Goal: Task Accomplishment & Management: Manage account settings

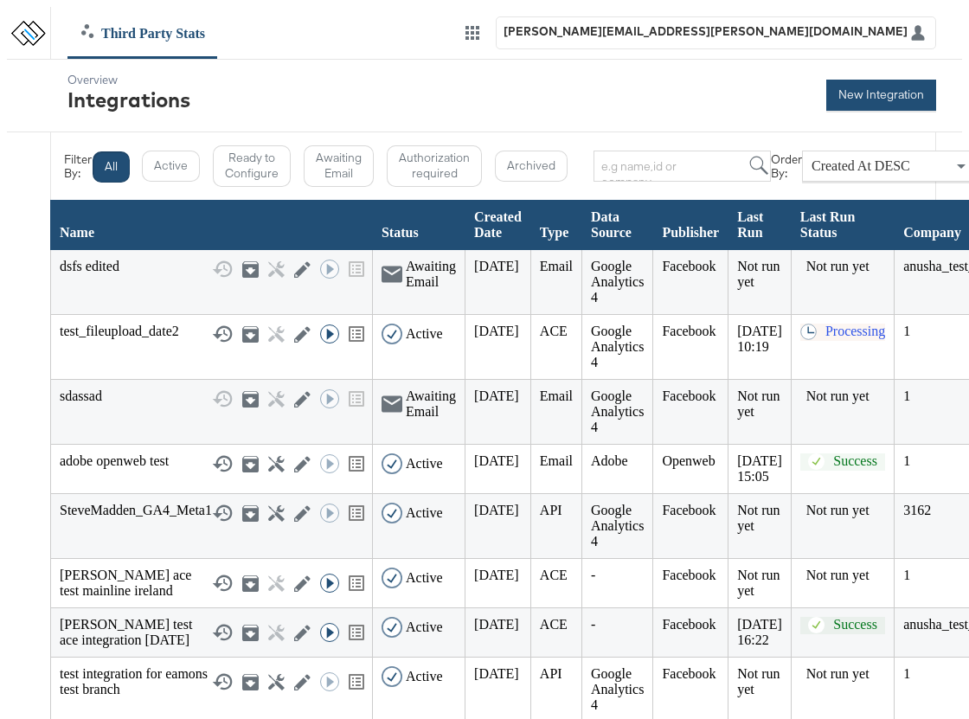
click at [808, 84] on button "New Integration" at bounding box center [881, 95] width 110 height 31
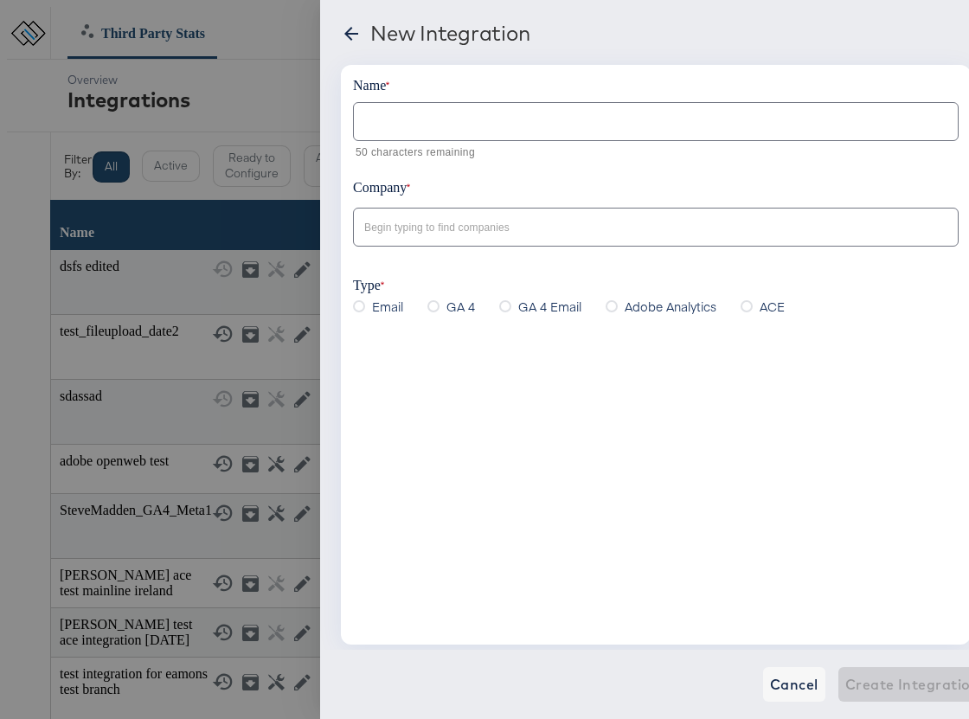
click at [398, 123] on input "text" at bounding box center [656, 114] width 604 height 37
type input "[PERSON_NAME] test adobe"
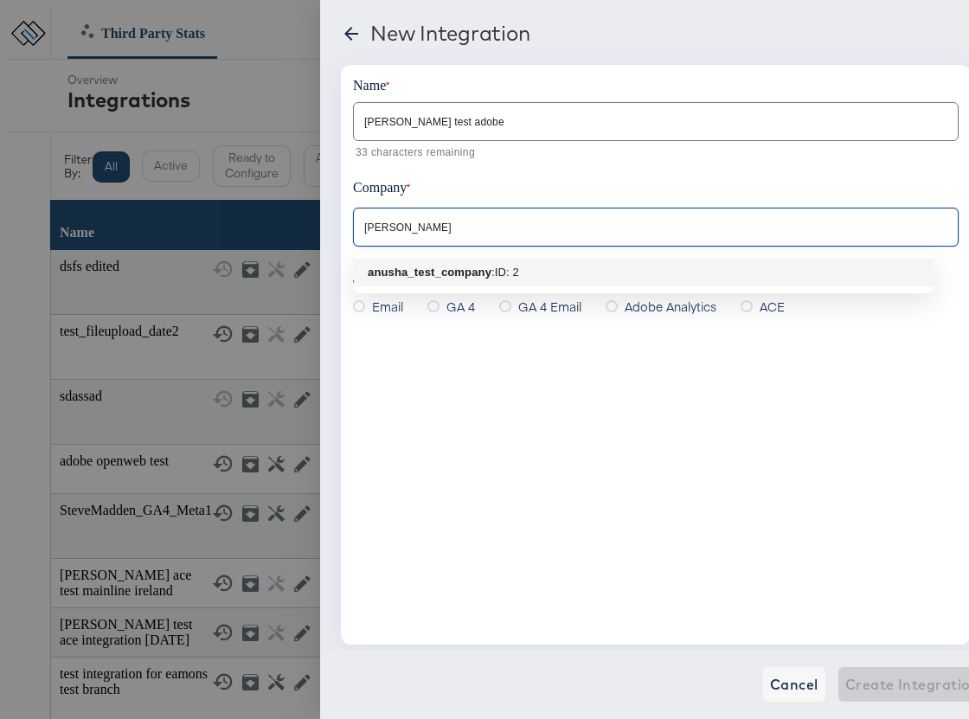
click at [450, 270] on b "anusha_test_company" at bounding box center [430, 271] width 124 height 13
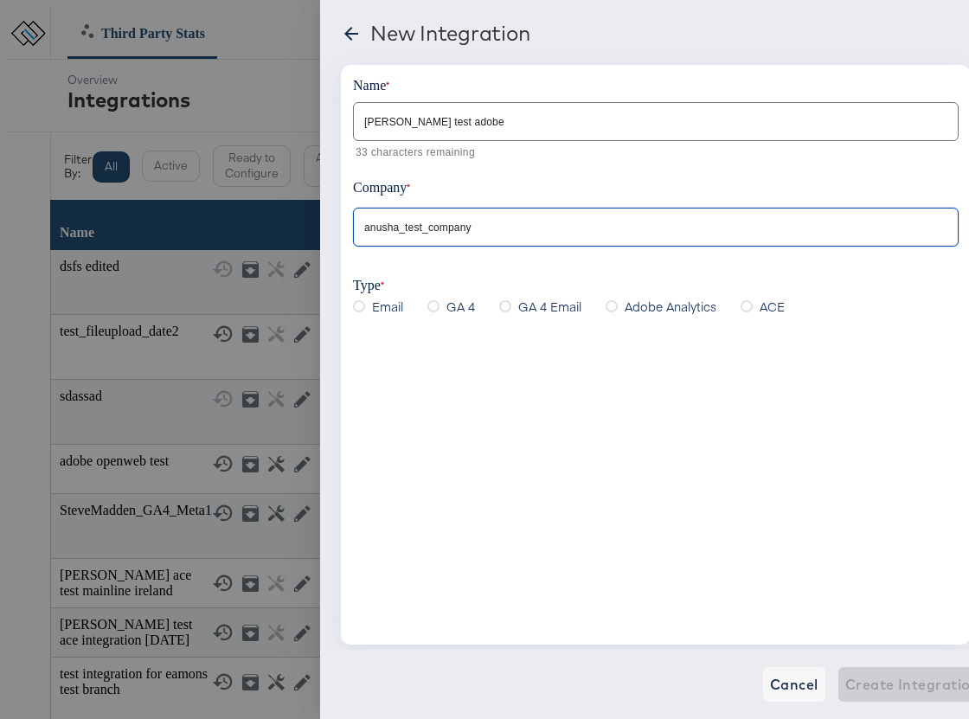
type input "anusha_test_company"
click at [605, 311] on icon at bounding box center [611, 306] width 12 height 12
click at [0, 0] on input "Adobe Analytics" at bounding box center [0, 0] width 0 height 0
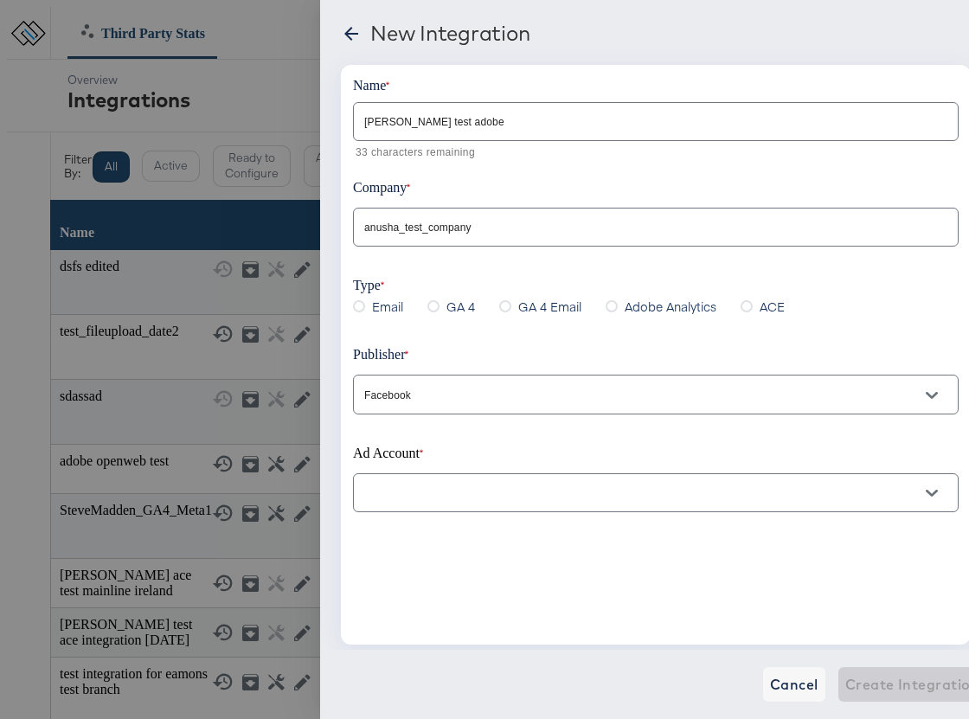
scroll to position [10, 0]
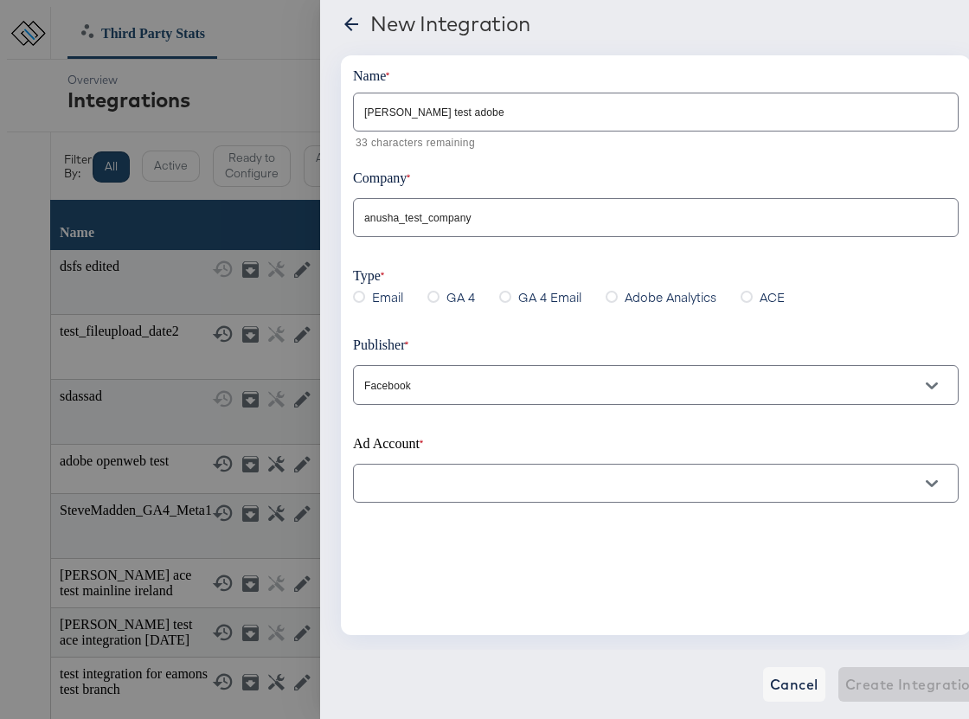
click at [403, 381] on input "Facebook" at bounding box center [642, 385] width 563 height 20
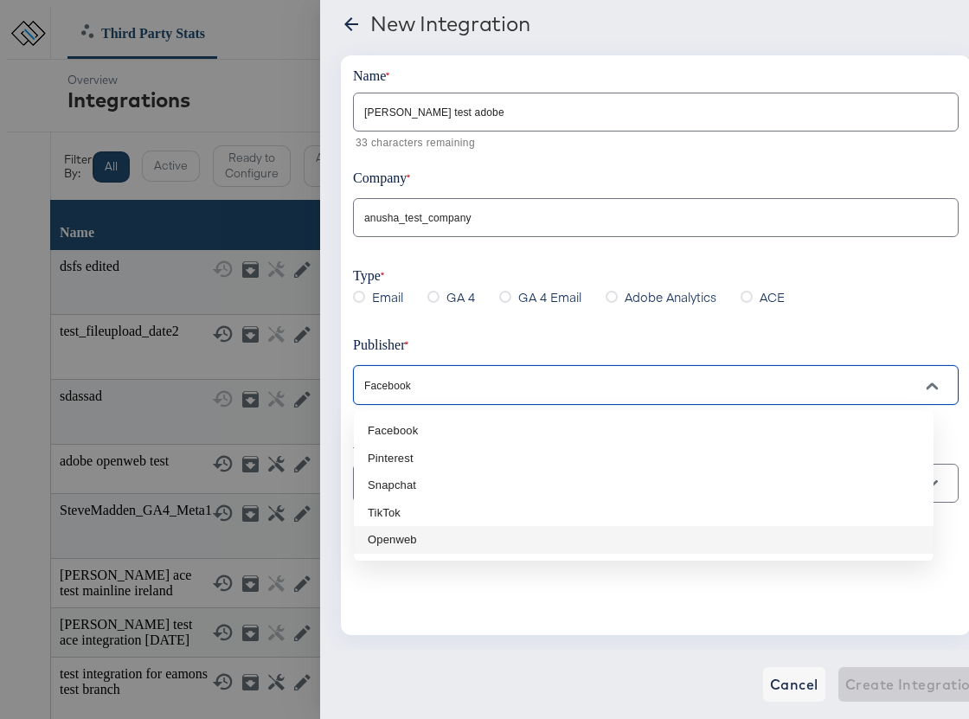
click at [407, 544] on li "Openweb" at bounding box center [643, 540] width 579 height 28
type input "Openweb"
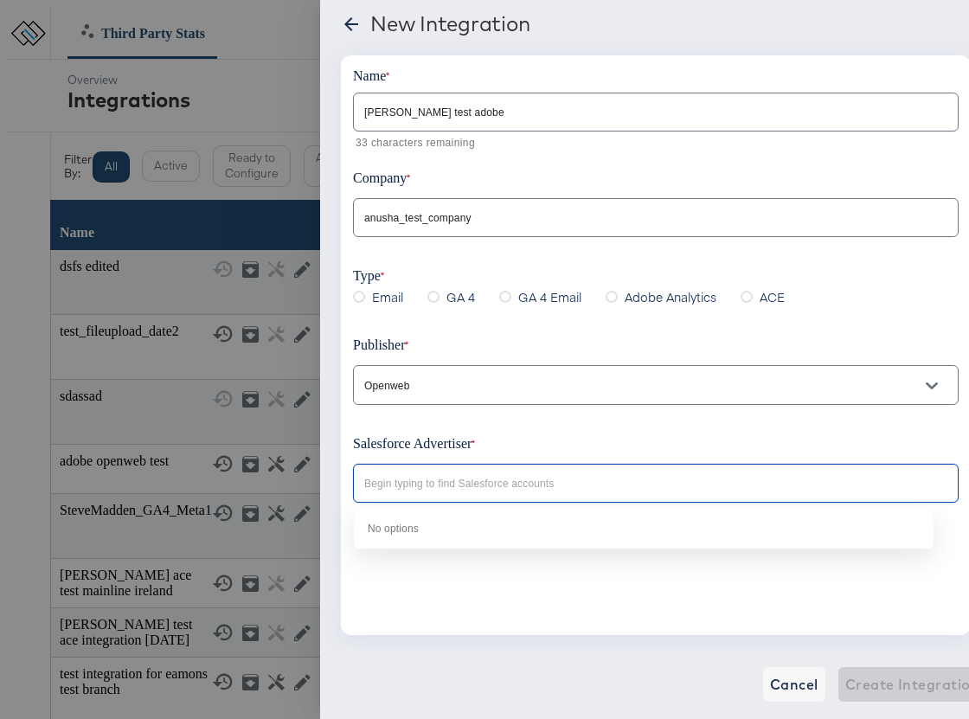
click at [409, 489] on input "text" at bounding box center [631, 484] width 540 height 20
type input "dasdas"
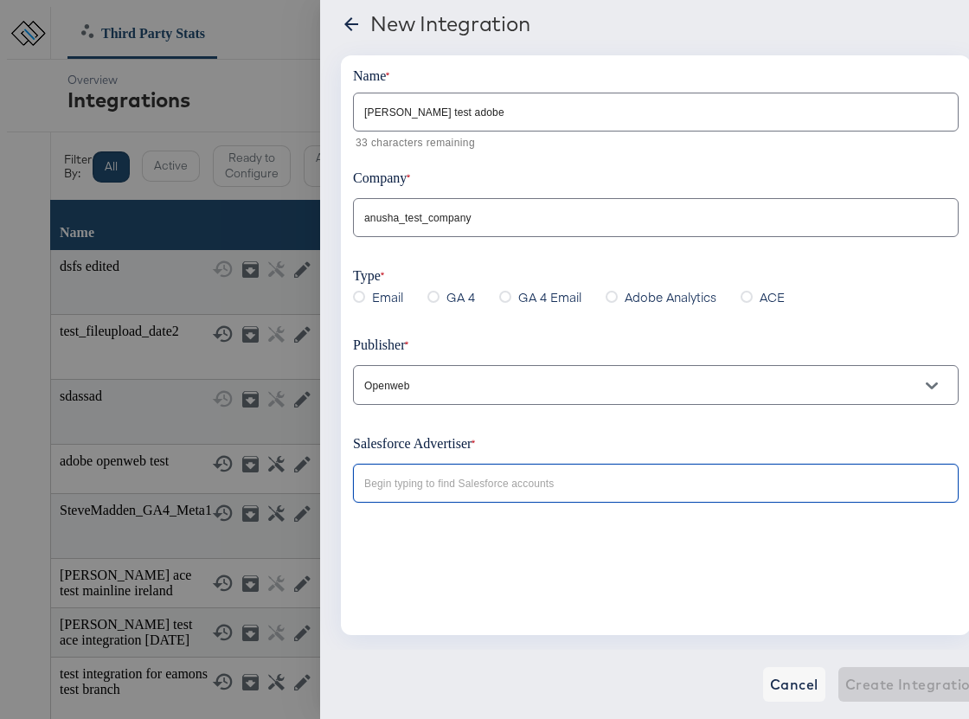
paste input "0018a00001murDgAAI"
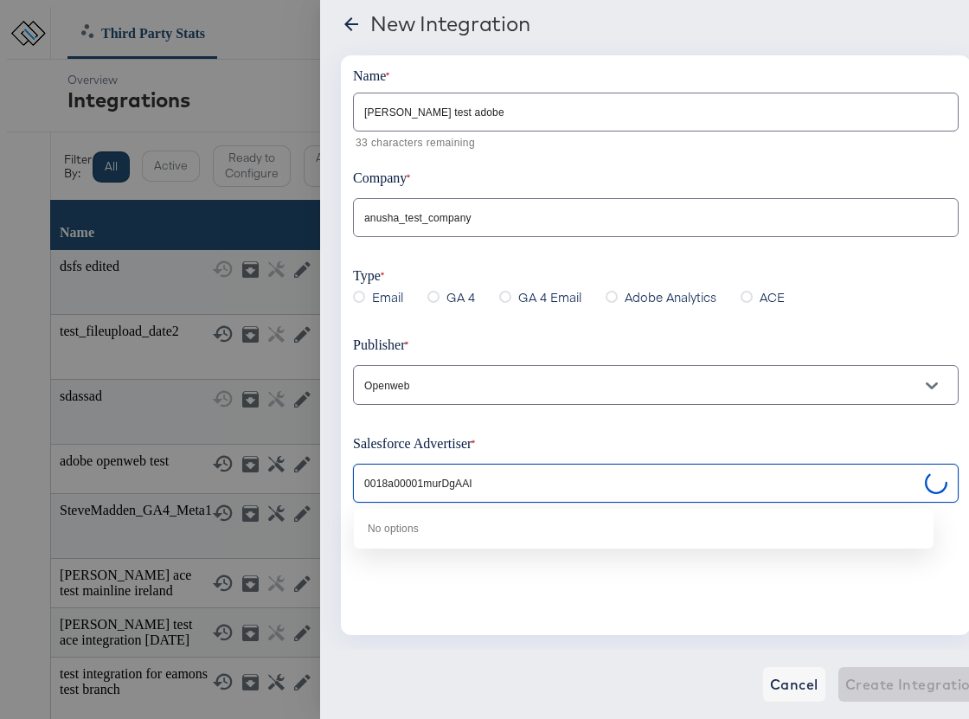
type input "0018a00001murDgAAI"
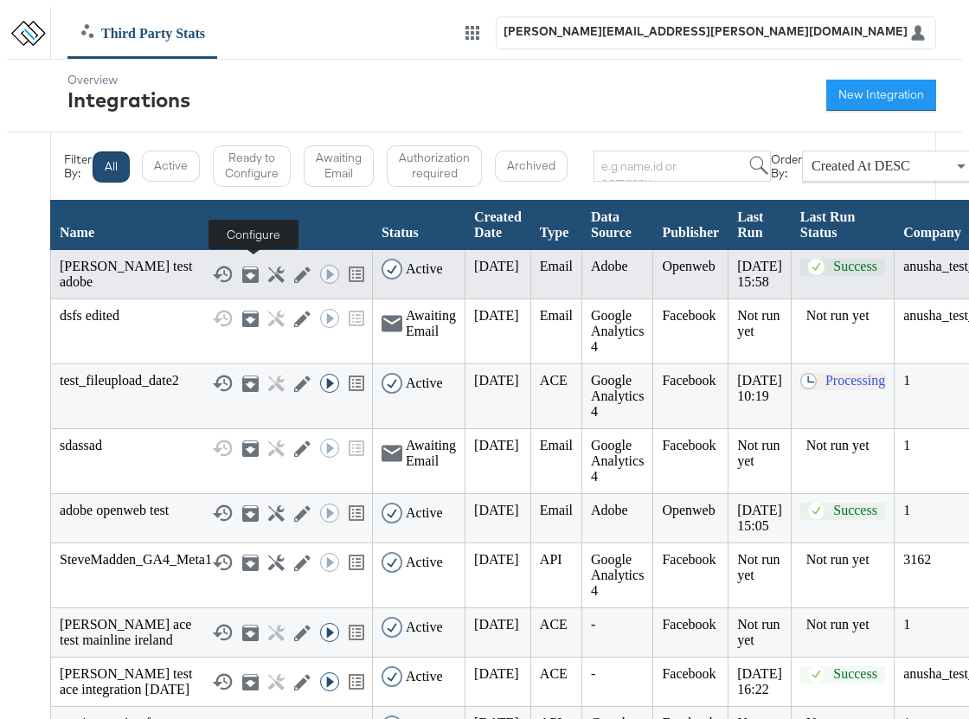
click at [268, 268] on icon at bounding box center [276, 274] width 16 height 16
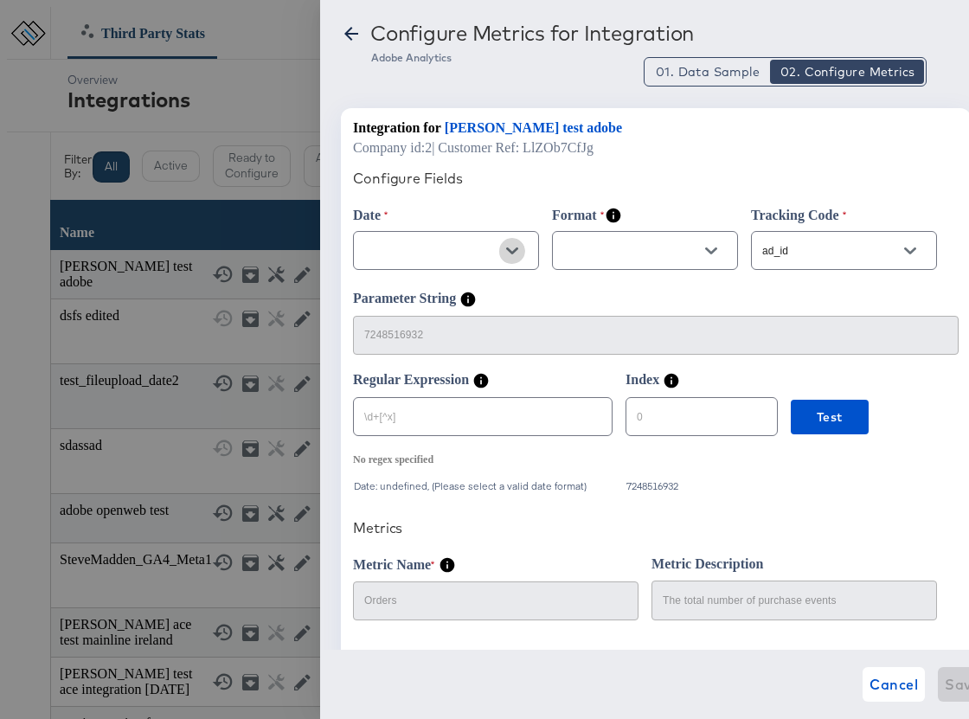
click at [512, 253] on icon "Open" at bounding box center [512, 250] width 12 height 7
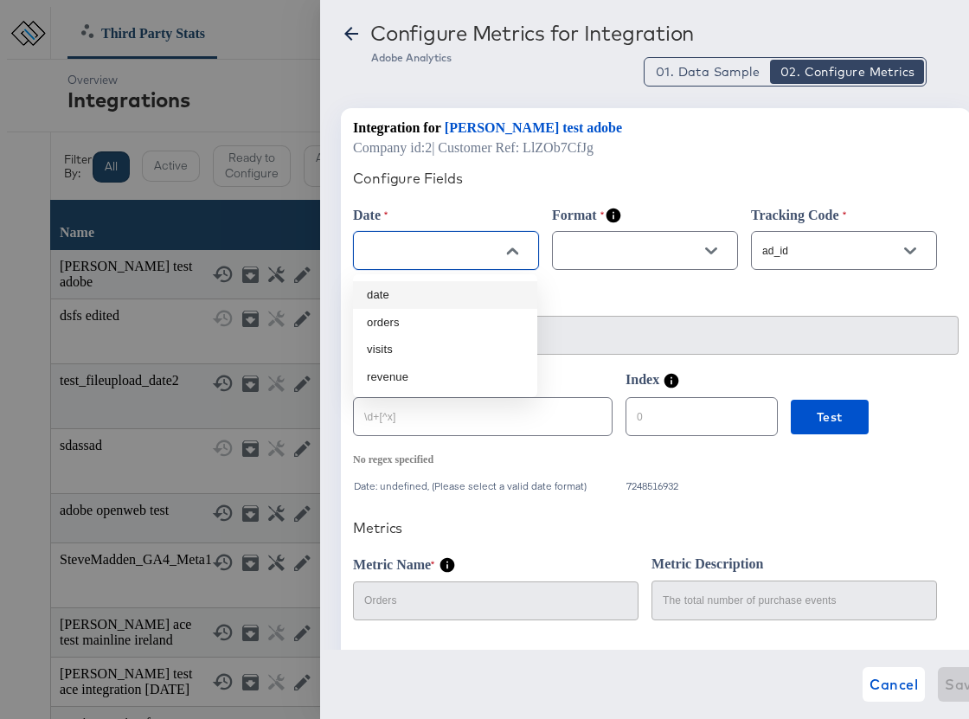
click at [434, 298] on li "date" at bounding box center [445, 295] width 184 height 28
type input "date"
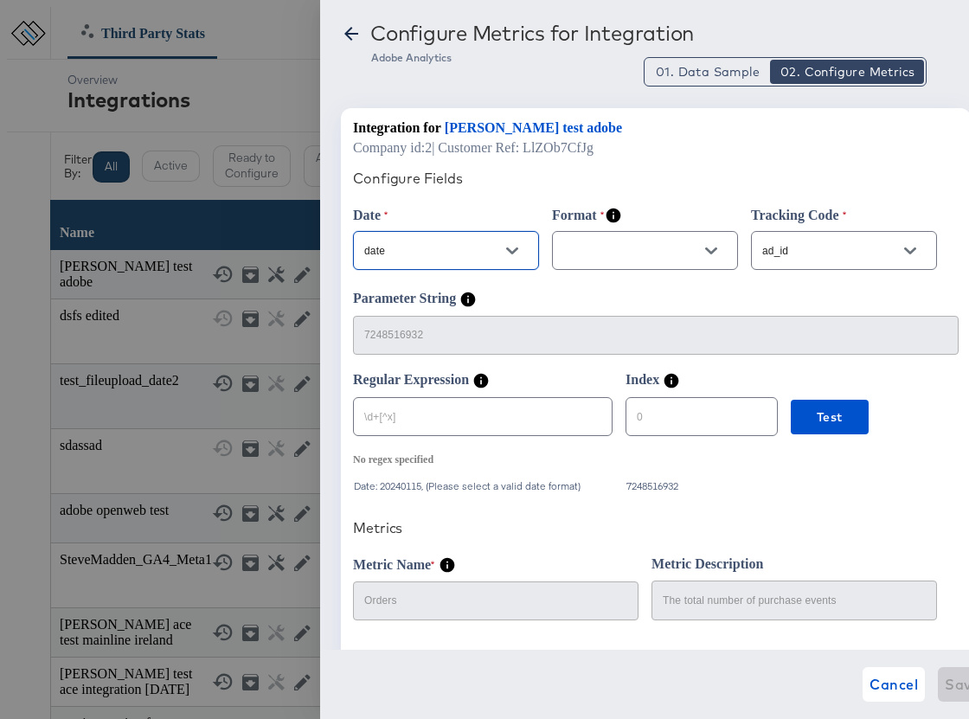
click at [712, 253] on icon "Open" at bounding box center [711, 250] width 12 height 7
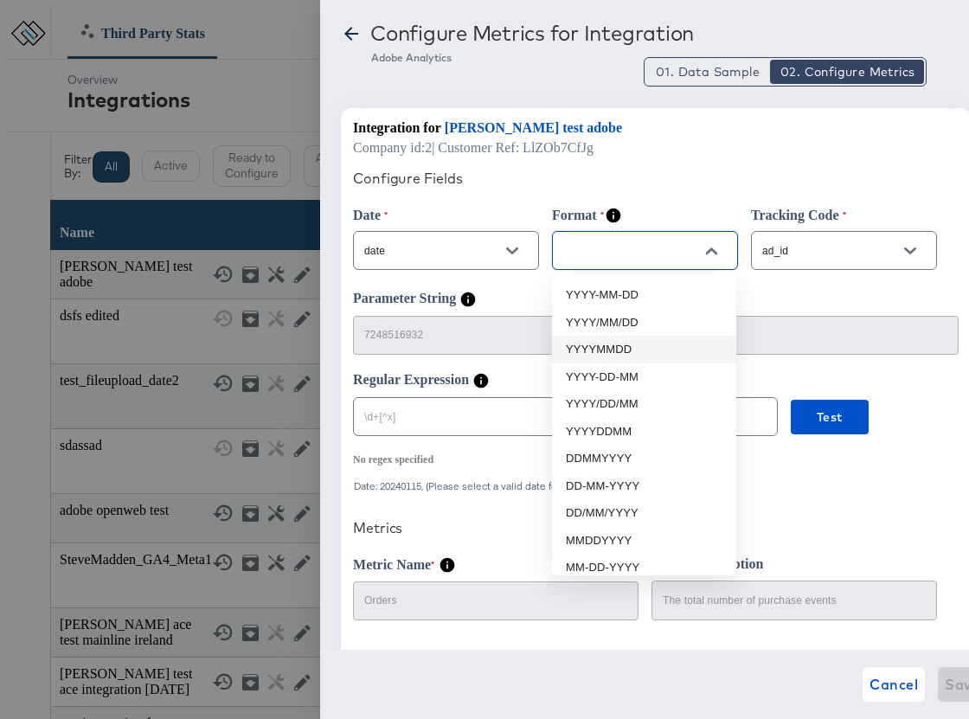
click at [623, 342] on li "YYYYMMDD" at bounding box center [644, 350] width 184 height 28
type input "YYYYMMDD"
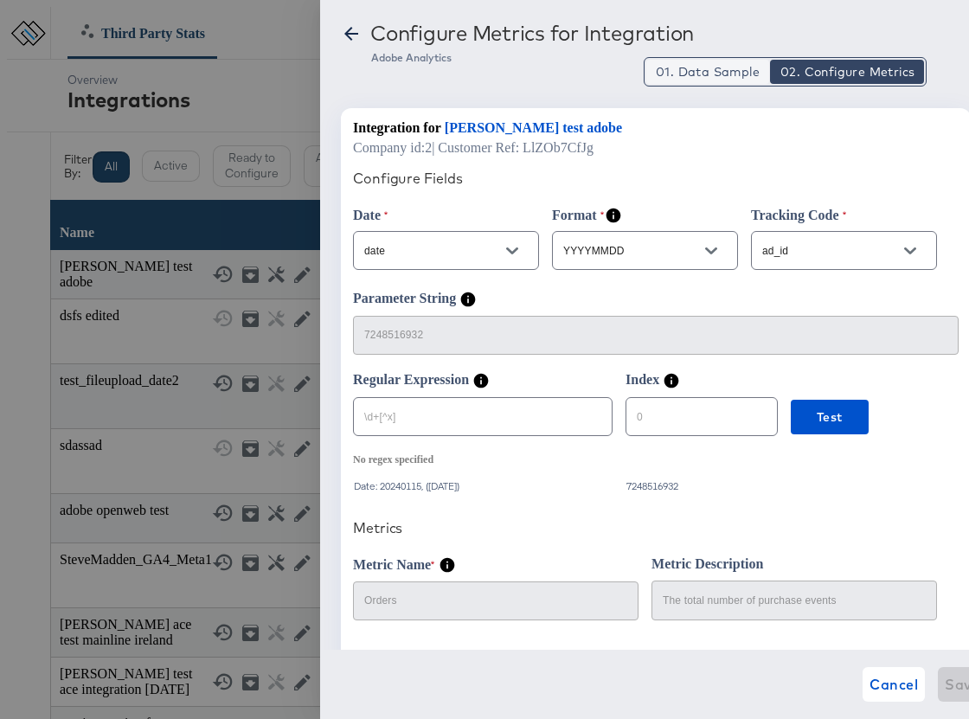
click at [703, 80] on button "01. Data Sample" at bounding box center [707, 72] width 123 height 24
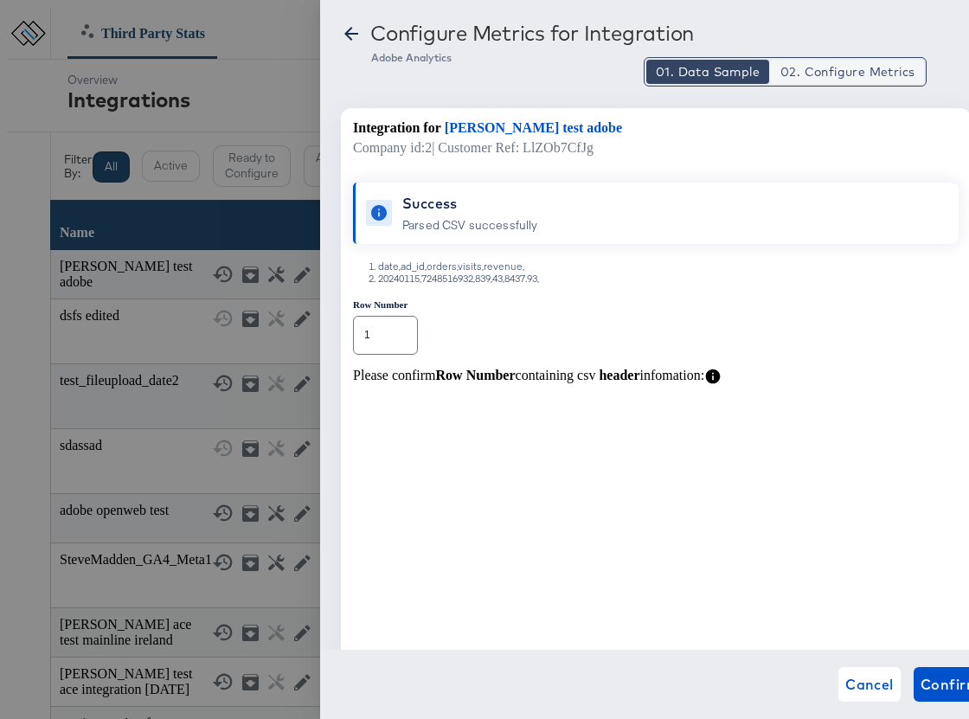
click at [820, 69] on span "02. Configure Metrics" at bounding box center [847, 71] width 134 height 17
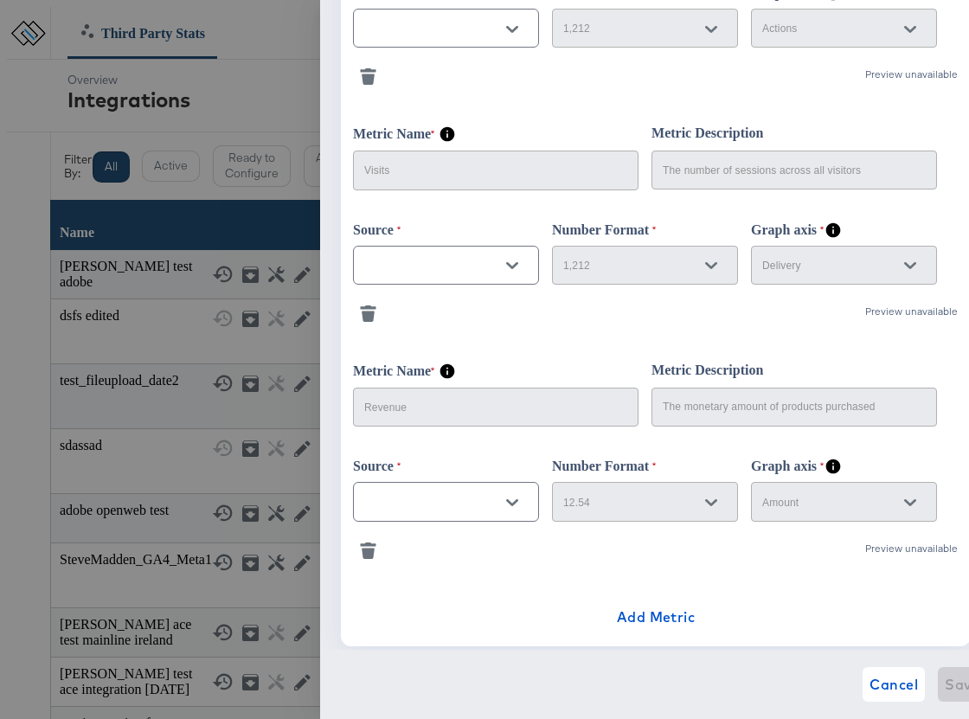
scroll to position [709, 0]
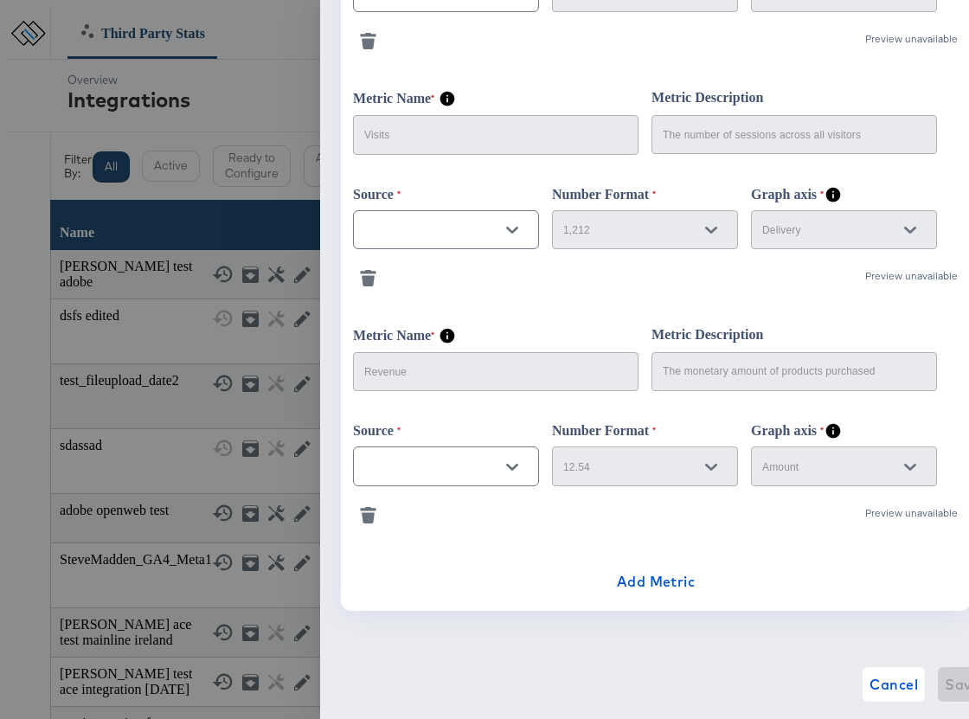
click at [502, 476] on button "Open" at bounding box center [512, 467] width 26 height 26
click at [402, 558] on li "revenue" at bounding box center [445, 565] width 184 height 28
type input "revenue"
click at [512, 224] on icon "Open" at bounding box center [512, 230] width 12 height 12
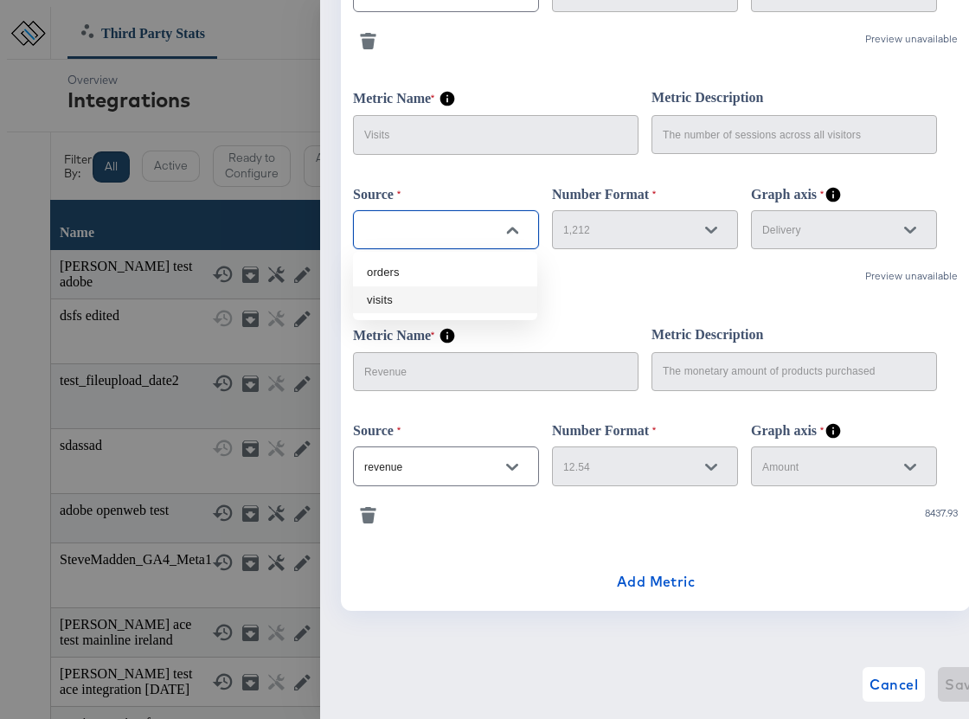
drag, startPoint x: 421, startPoint y: 296, endPoint x: 464, endPoint y: 255, distance: 58.7
click at [421, 296] on li "visits" at bounding box center [445, 300] width 184 height 28
type input "visits"
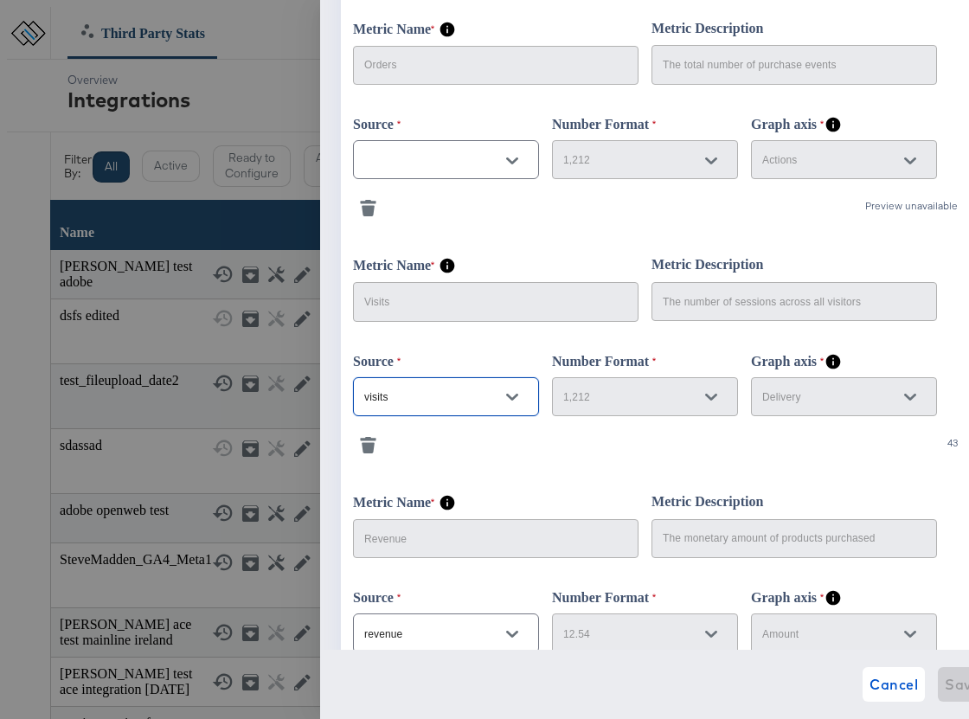
scroll to position [520, 0]
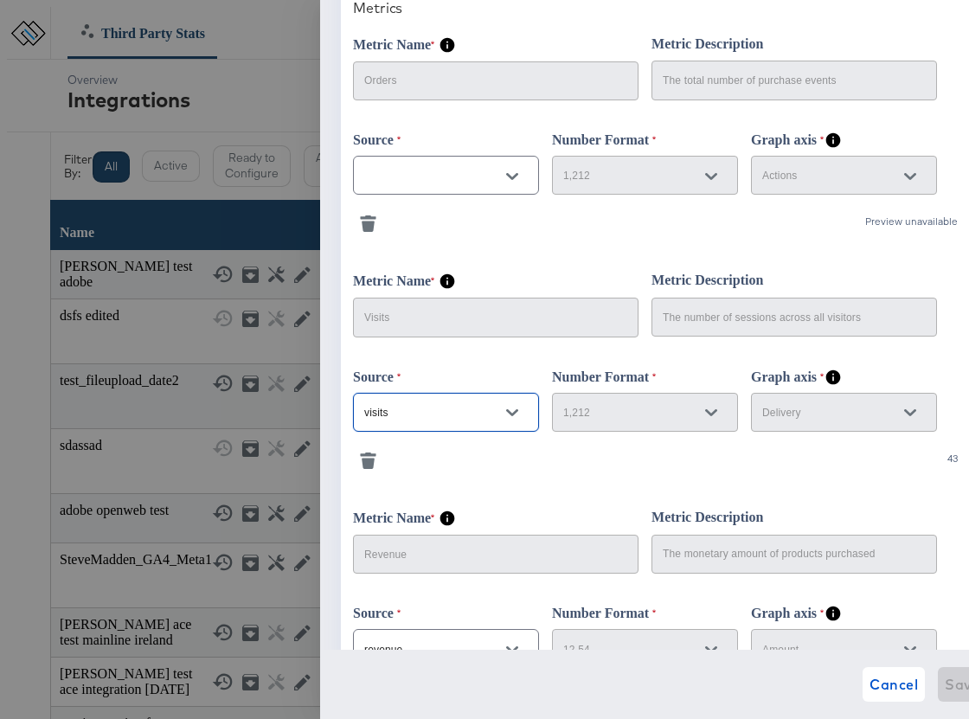
click at [510, 176] on icon "Open" at bounding box center [512, 176] width 12 height 12
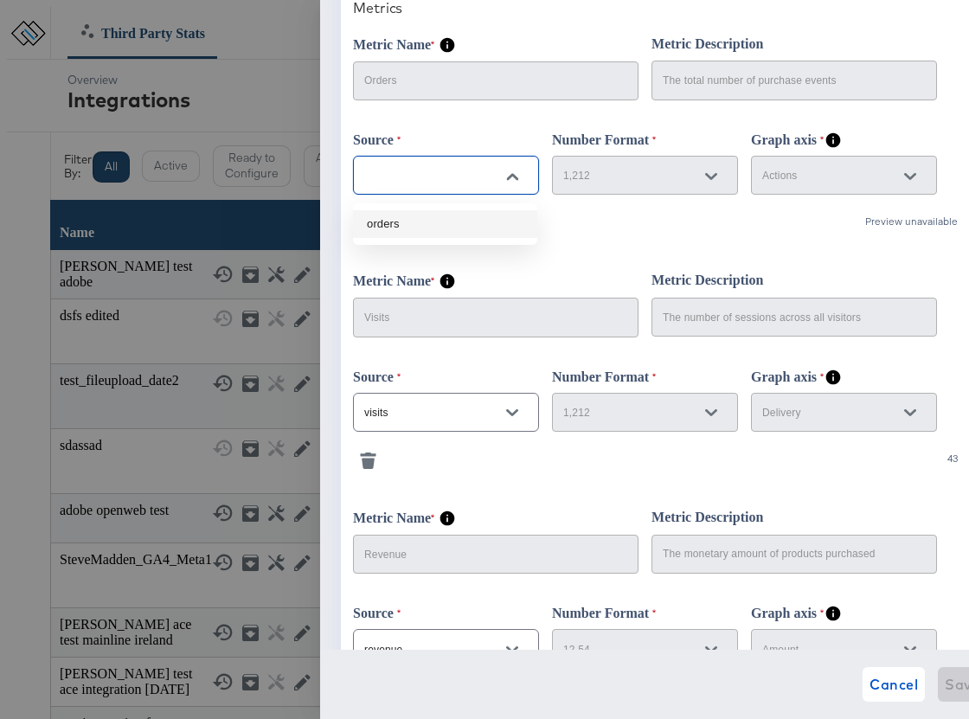
click at [424, 221] on li "orders" at bounding box center [445, 224] width 184 height 28
type input "orders"
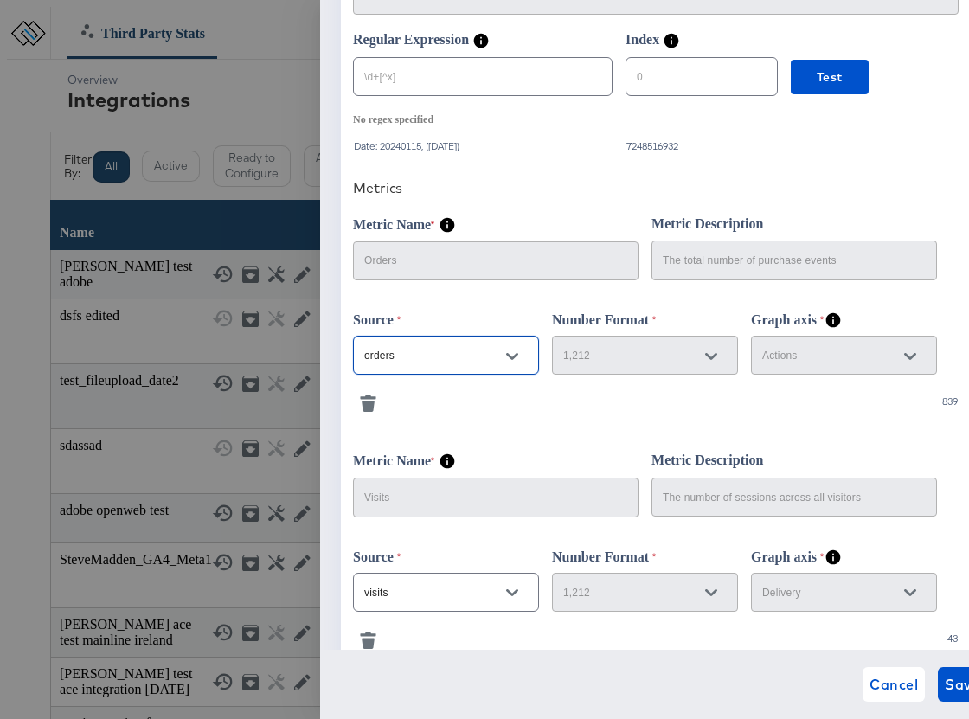
scroll to position [0, 0]
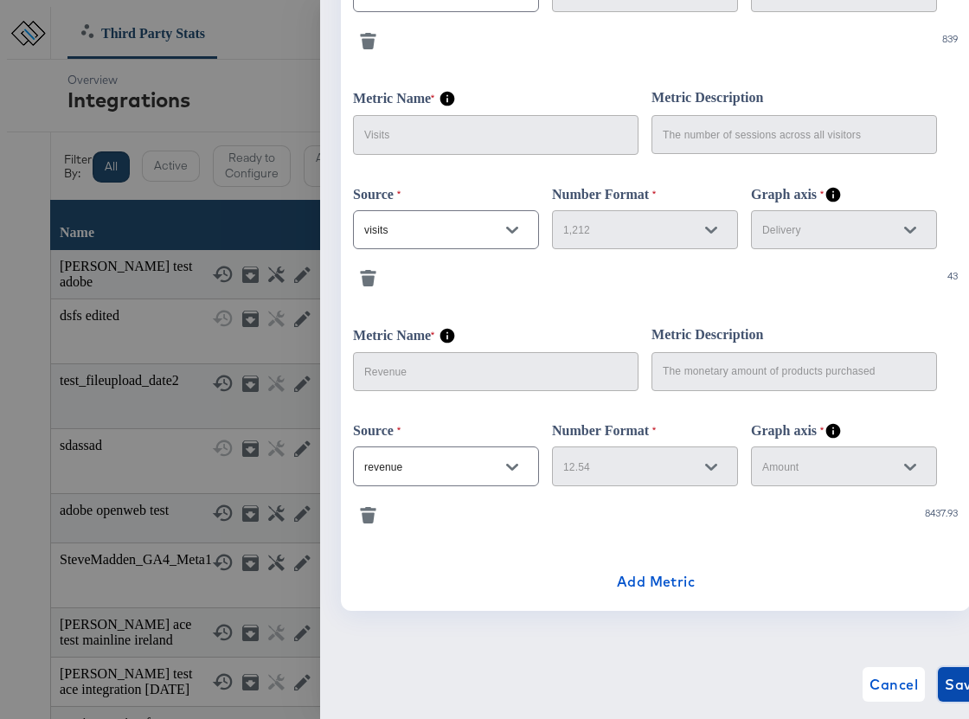
click at [944, 686] on span "Save" at bounding box center [961, 684] width 35 height 24
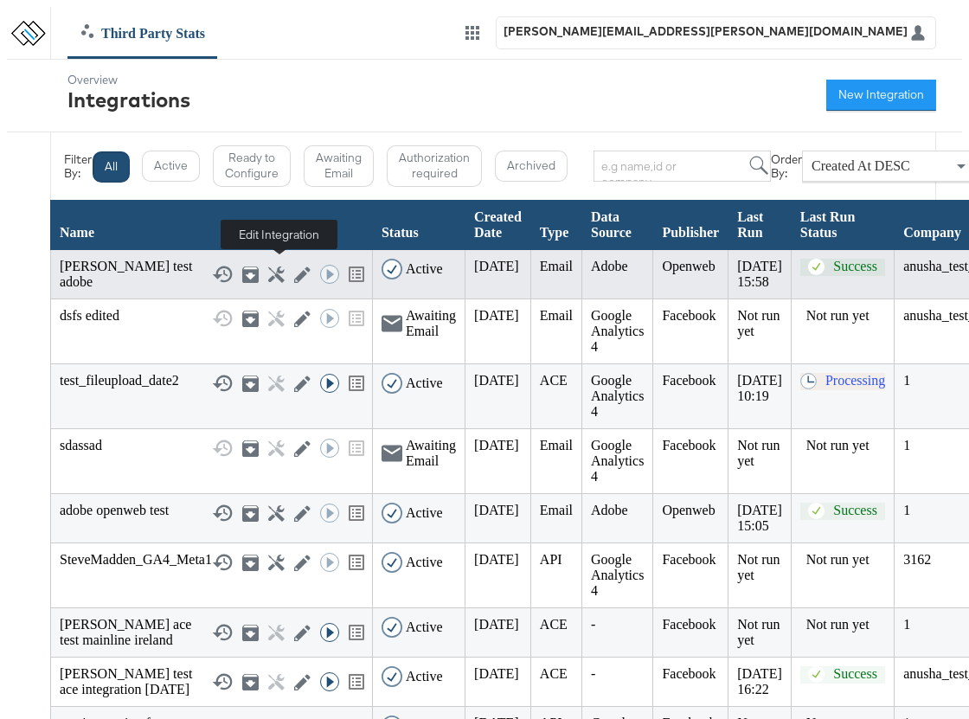
click at [294, 268] on icon at bounding box center [302, 274] width 16 height 16
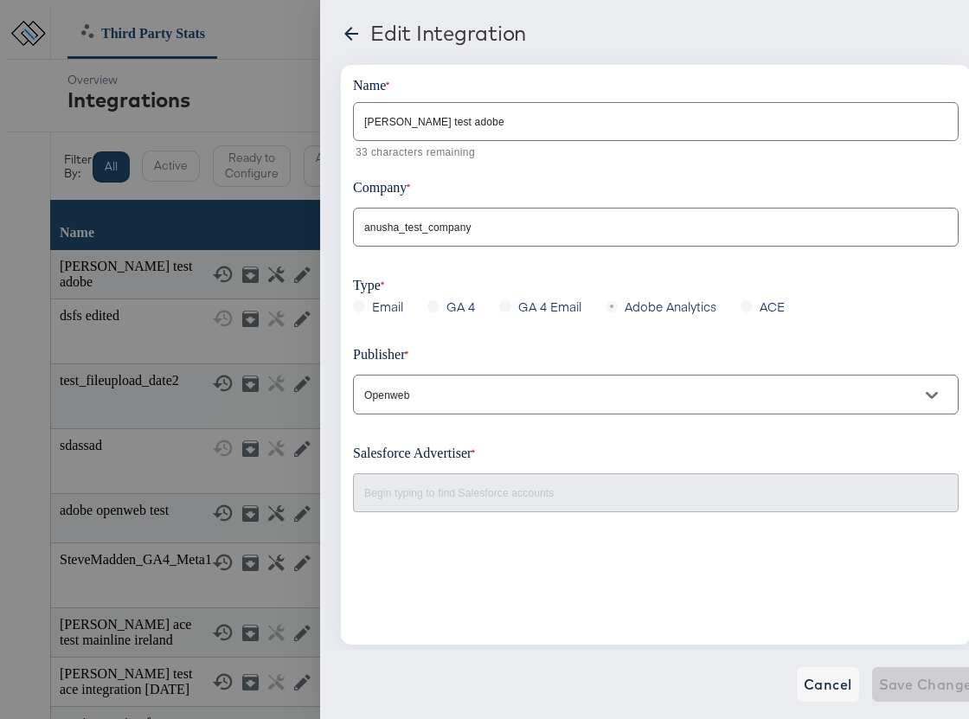
click at [482, 128] on input "[PERSON_NAME] test adobe" at bounding box center [656, 114] width 604 height 37
type input "[PERSON_NAME] test adobe1"
click at [472, 390] on input "Openweb" at bounding box center [642, 395] width 563 height 20
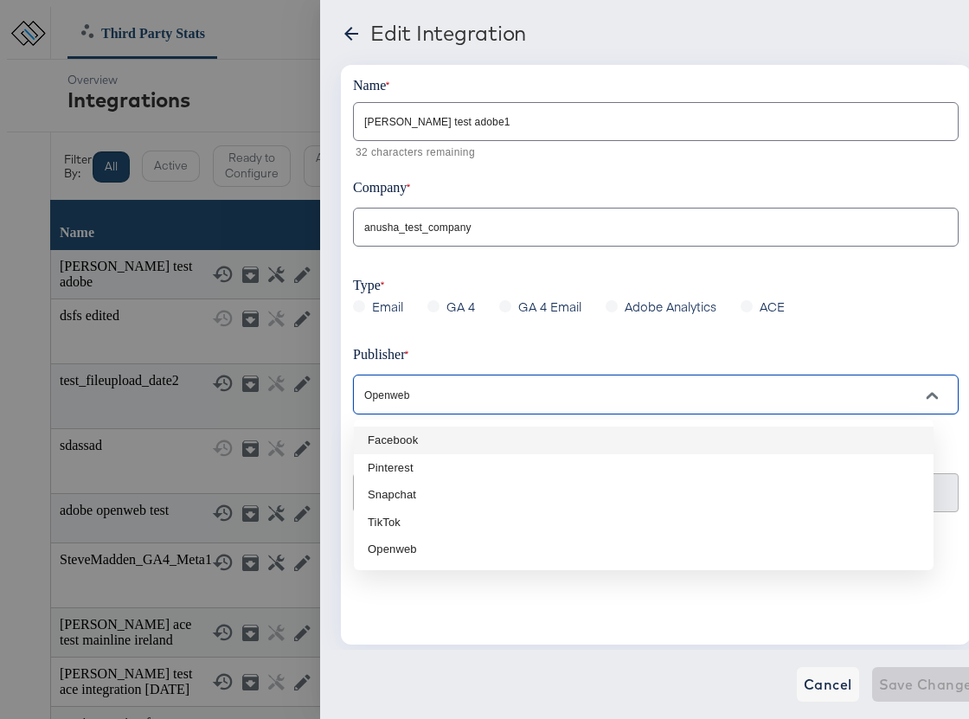
click at [440, 435] on li "Facebook" at bounding box center [643, 440] width 579 height 28
type input "Facebook"
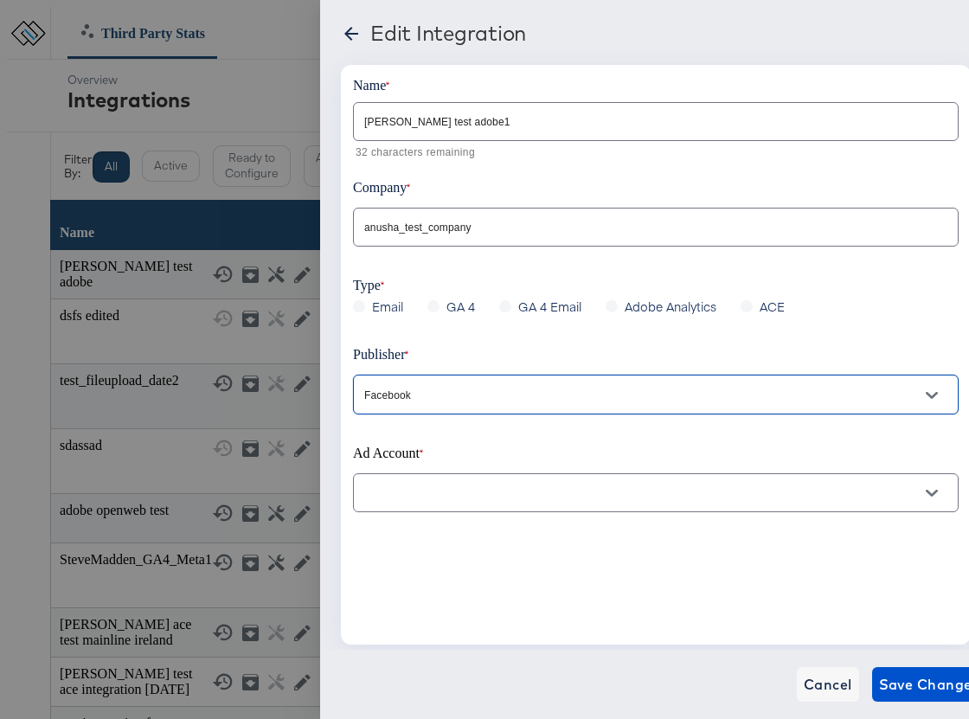
click at [426, 492] on input "text" at bounding box center [642, 493] width 563 height 20
click at [629, 579] on div "Name [PERSON_NAME] test adobe1 32 characters remaining Company anusha_test_comp…" at bounding box center [656, 354] width 630 height 579
click at [803, 683] on span "Cancel" at bounding box center [827, 684] width 48 height 24
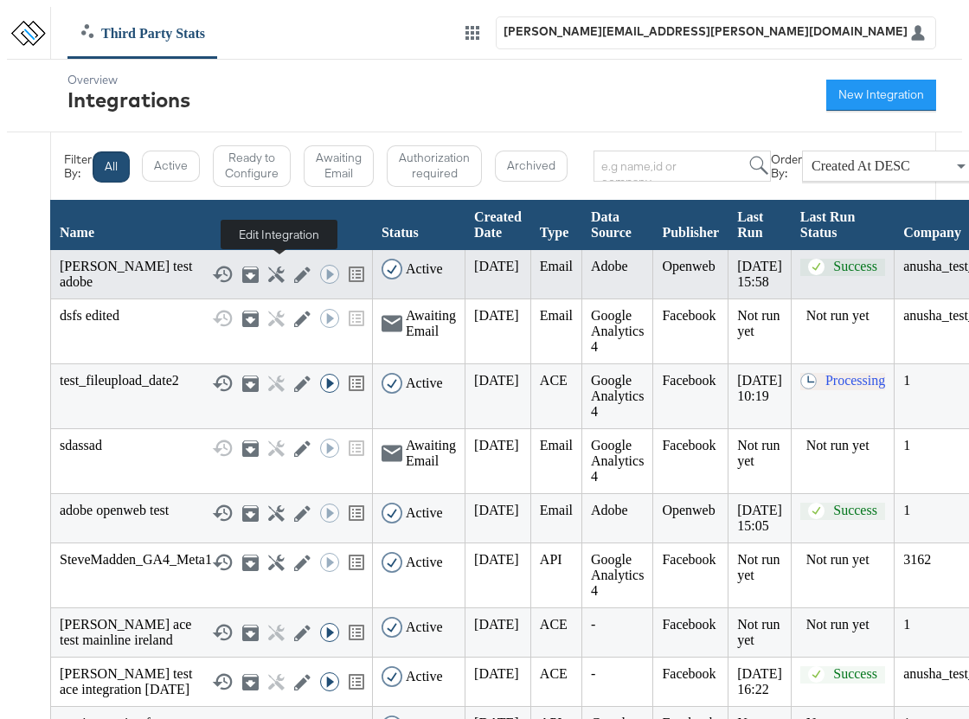
click at [294, 266] on icon at bounding box center [302, 274] width 16 height 16
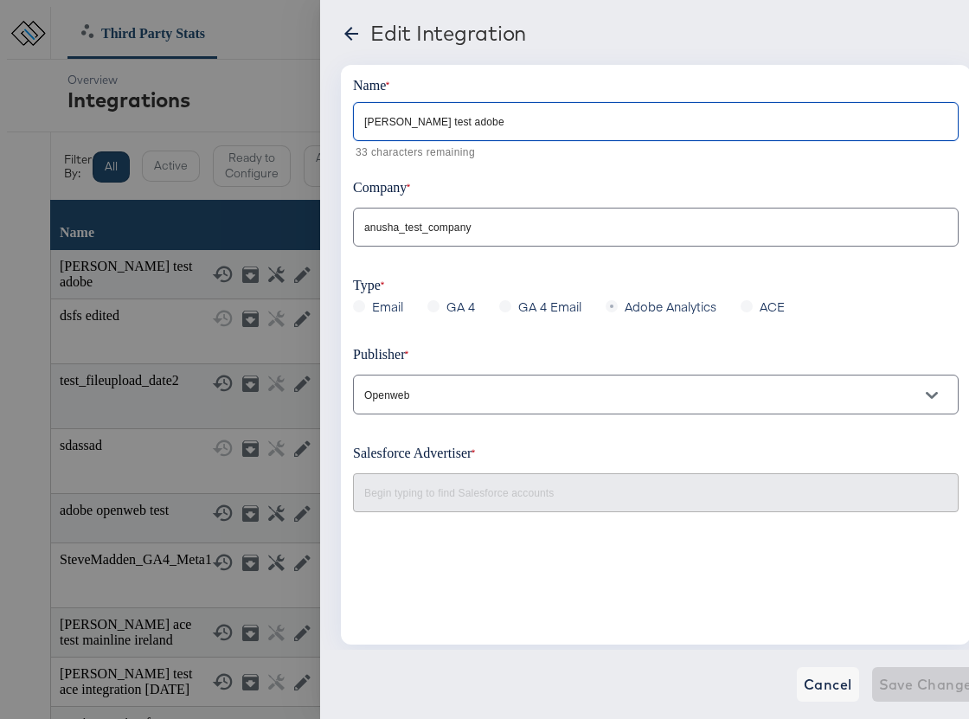
click at [492, 118] on input "[PERSON_NAME] test adobe" at bounding box center [656, 114] width 604 height 37
type input "[PERSON_NAME] test adobe1"
click at [412, 404] on input "Openweb" at bounding box center [642, 395] width 563 height 20
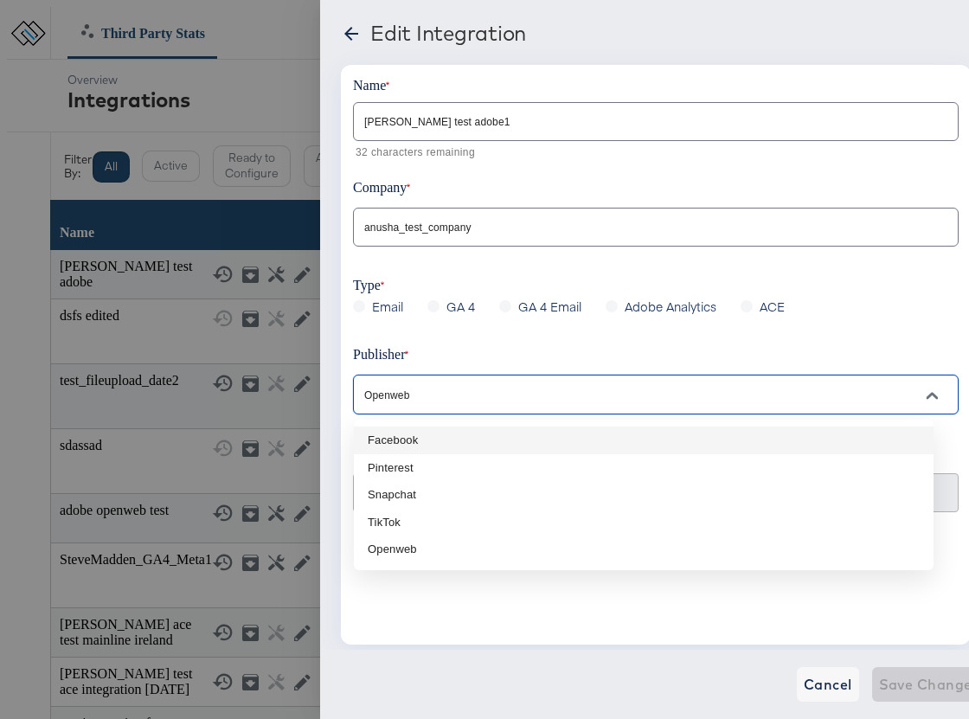
click at [410, 435] on li "Facebook" at bounding box center [643, 440] width 579 height 28
type input "Facebook"
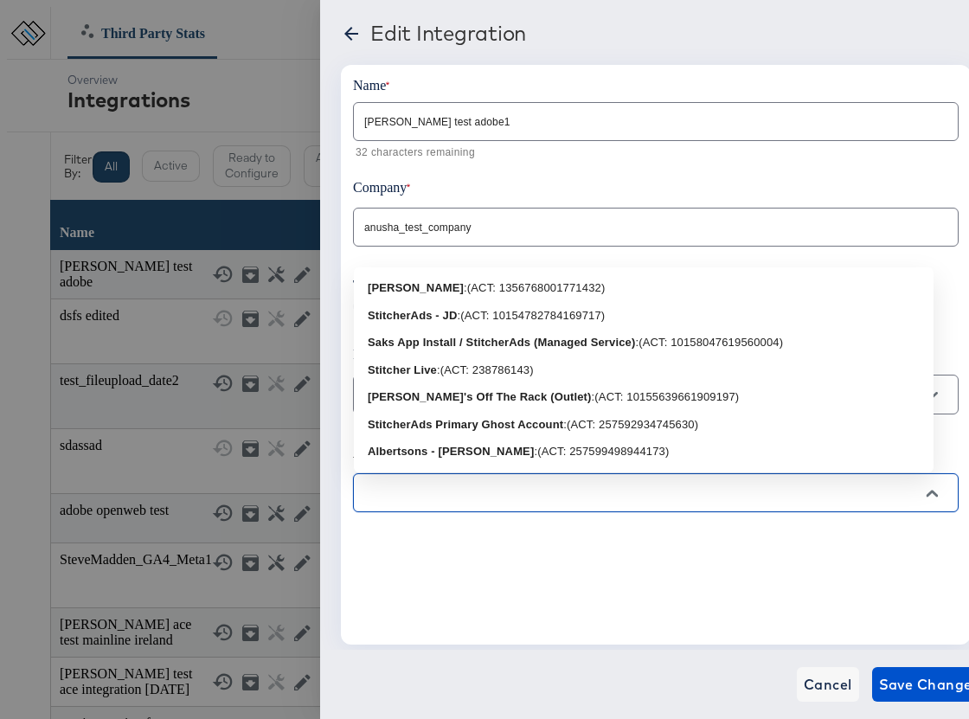
click at [400, 503] on input "text" at bounding box center [642, 493] width 563 height 20
click at [472, 338] on b "Saks App Install / StitcherAds (Managed Service)" at bounding box center [501, 342] width 267 height 13
type input "Saks App Install / StitcherAds (Managed Service): (ACT: 10158047619560004)"
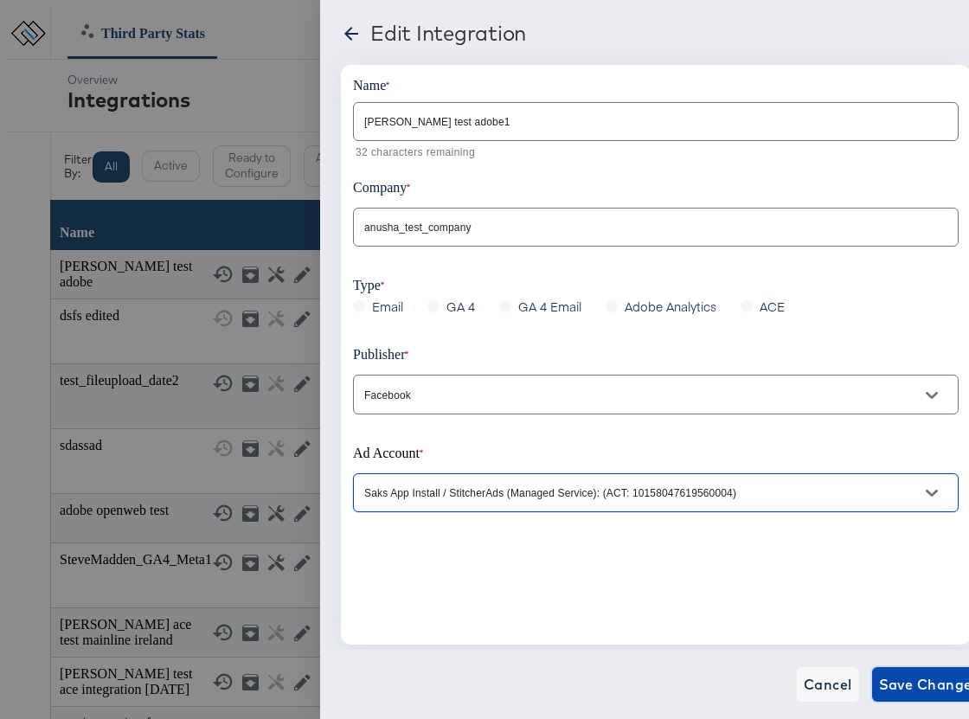
click at [898, 685] on span "Save Changes" at bounding box center [929, 684] width 101 height 24
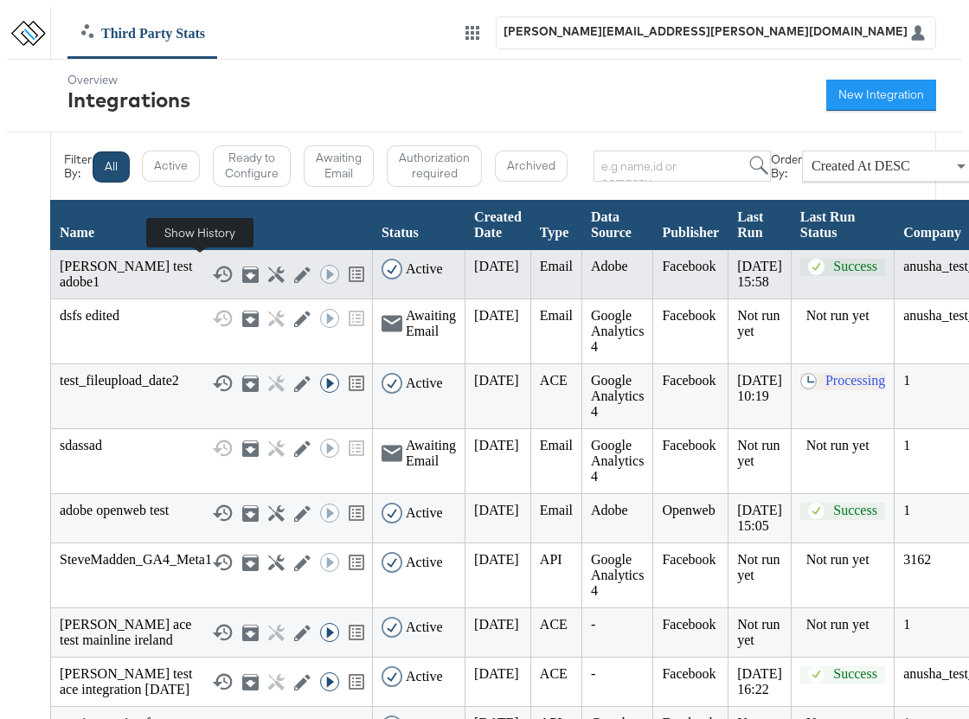
click at [212, 271] on icon at bounding box center [222, 274] width 21 height 21
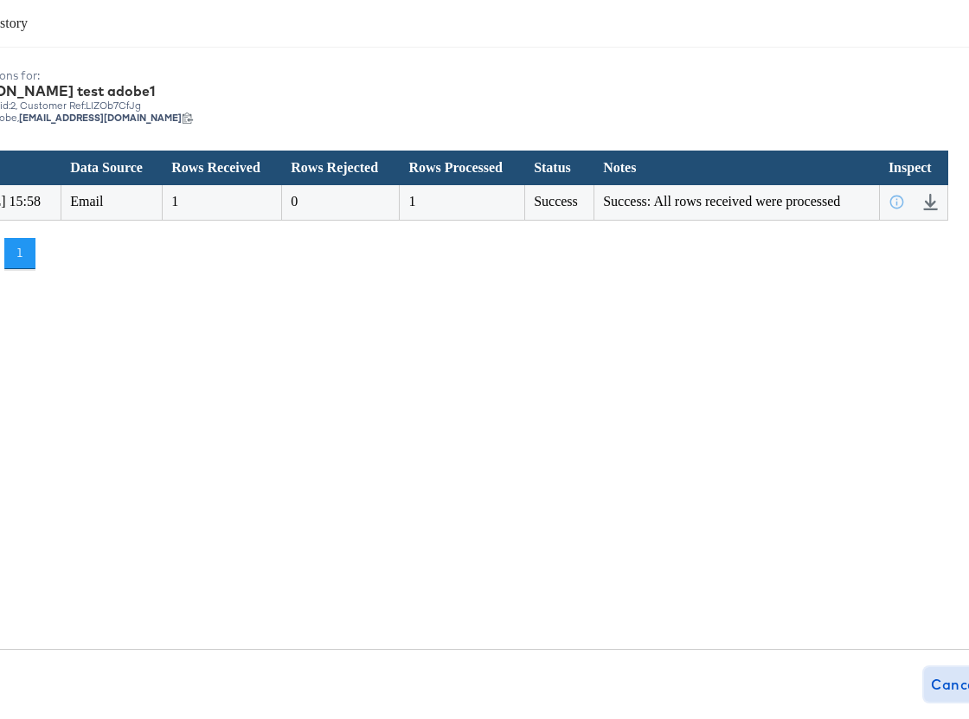
click at [938, 673] on span "Cancel" at bounding box center [954, 684] width 48 height 24
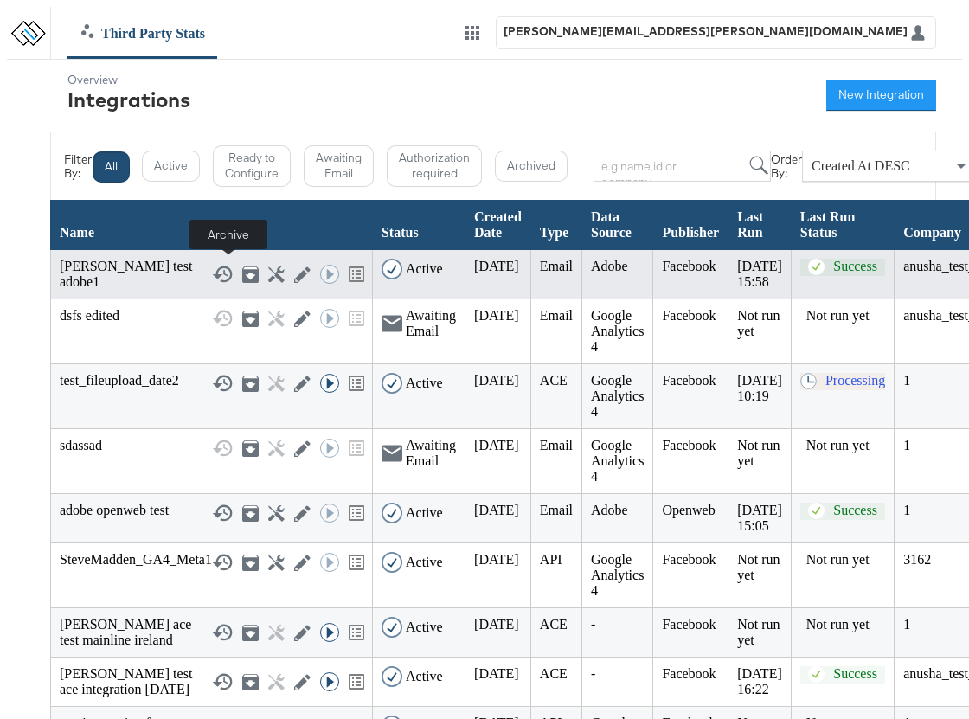
click at [242, 268] on icon at bounding box center [250, 274] width 16 height 16
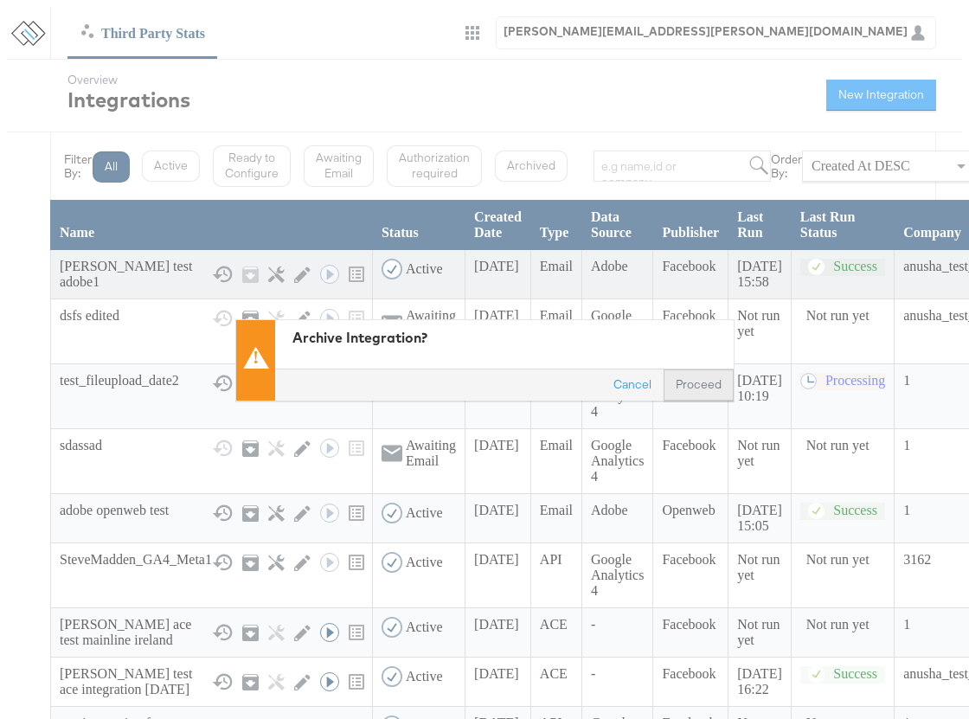
click at [685, 369] on div "Cancel Proceed" at bounding box center [504, 384] width 458 height 31
click at [703, 382] on button "Proceed" at bounding box center [698, 384] width 70 height 31
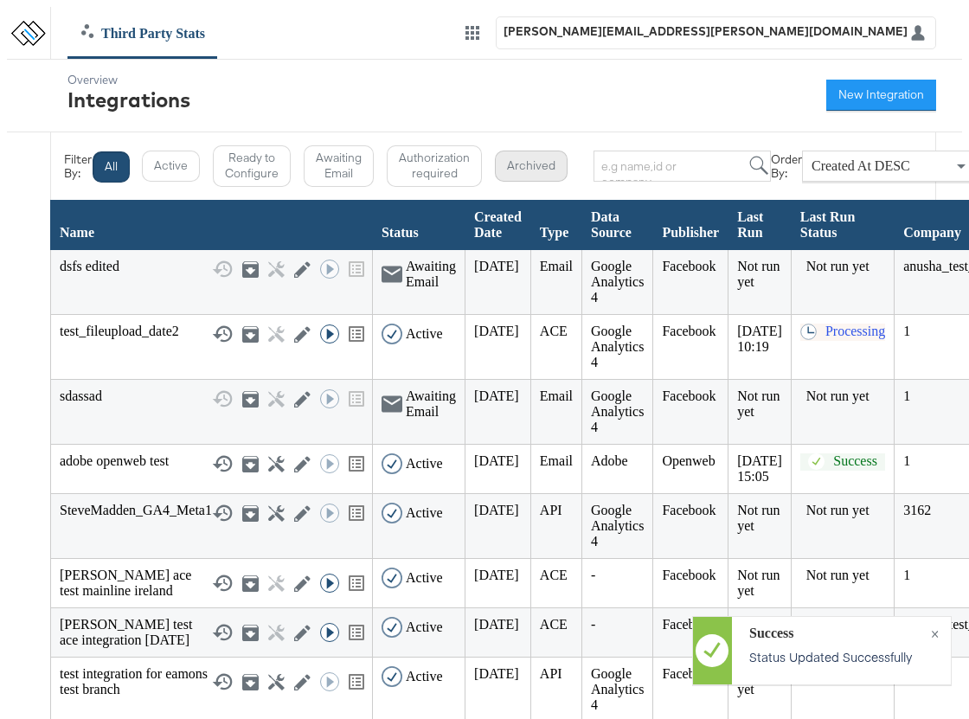
click at [530, 163] on button "Archived" at bounding box center [531, 165] width 73 height 31
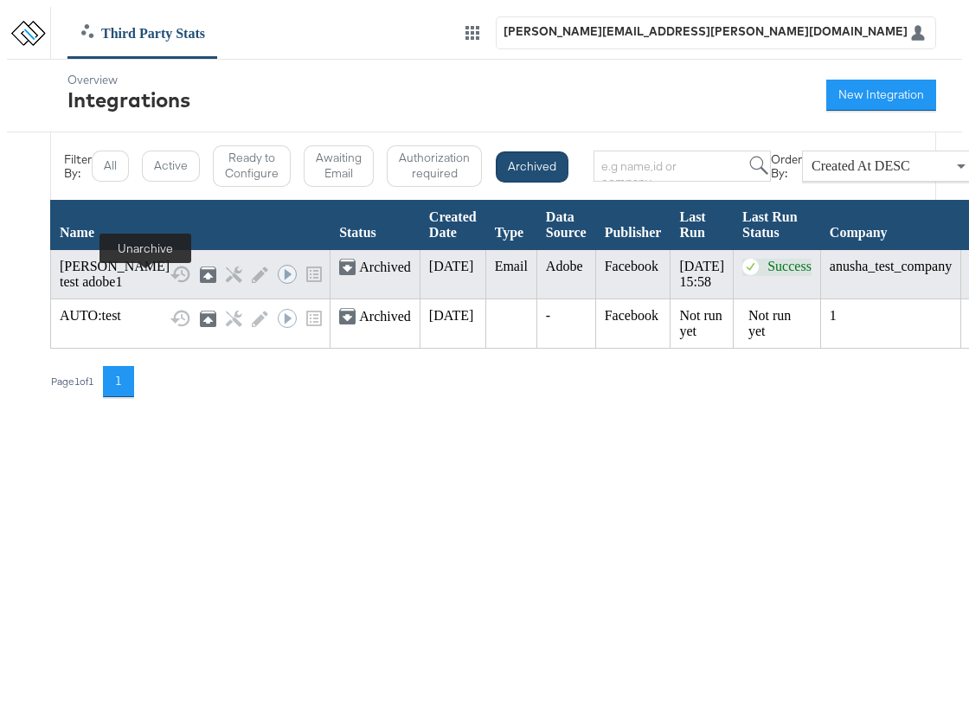
click at [200, 283] on icon at bounding box center [208, 274] width 16 height 16
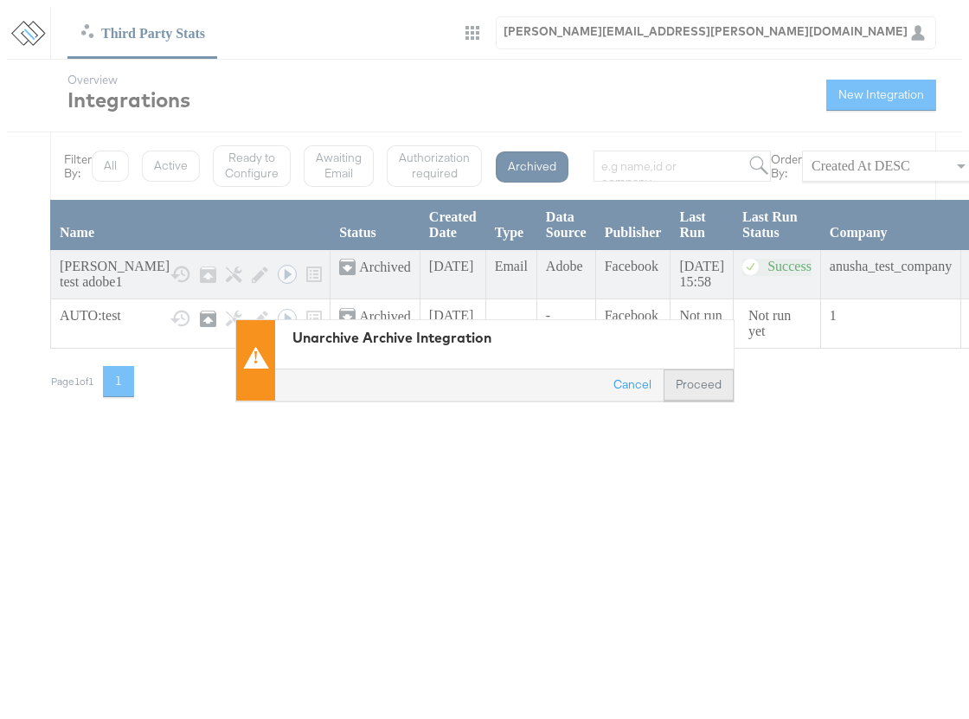
click at [698, 385] on button "Proceed" at bounding box center [698, 384] width 70 height 31
